Goal: Find specific page/section

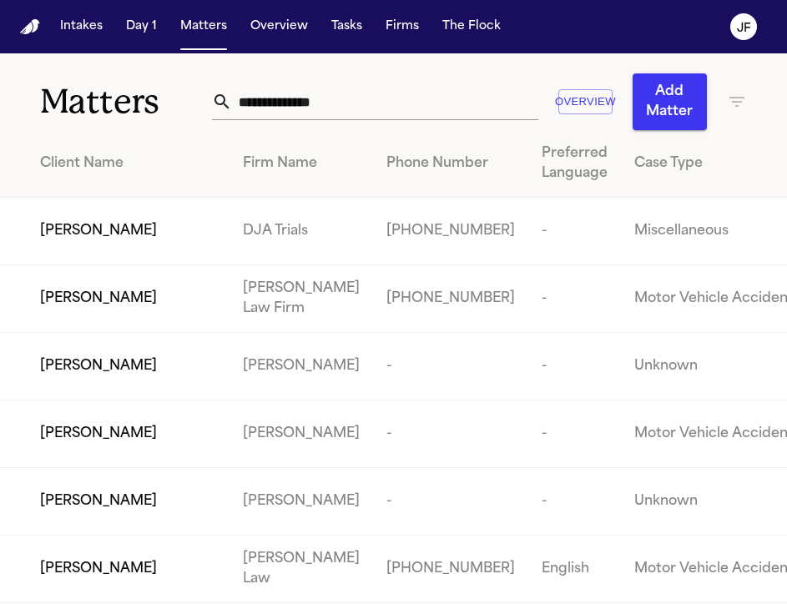
click at [327, 89] on input "text" at bounding box center [385, 101] width 306 height 37
paste input "**********"
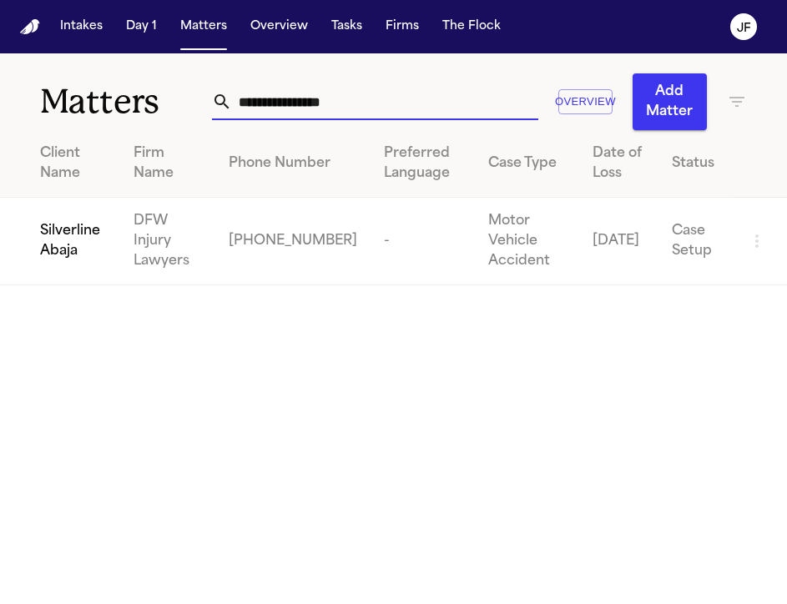
type input "**********"
click at [76, 244] on span "Silverline Abaja" at bounding box center [73, 241] width 67 height 40
